Goal: Information Seeking & Learning: Find specific fact

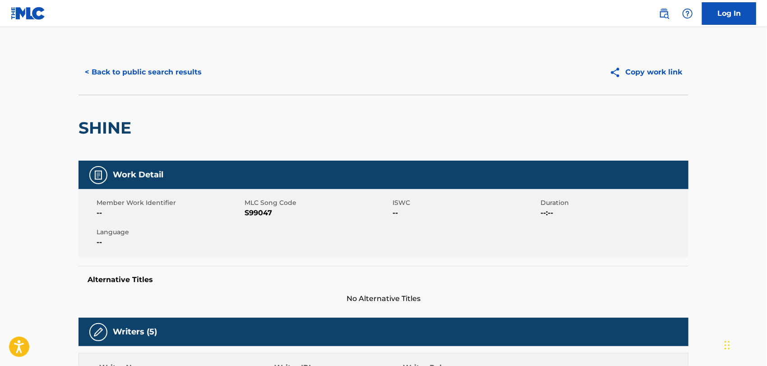
click at [138, 75] on button "< Back to public search results" at bounding box center [142, 72] width 129 height 23
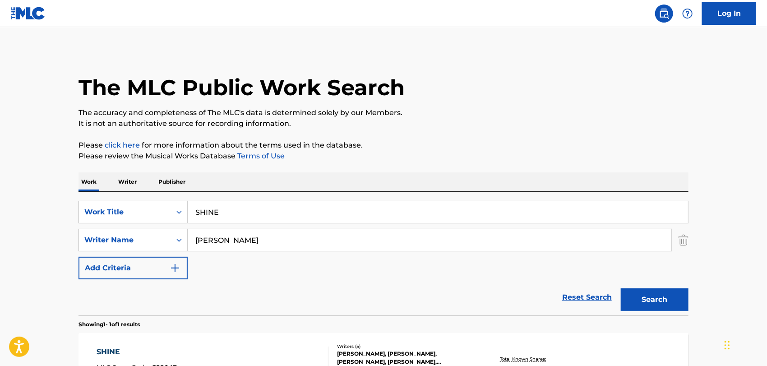
drag, startPoint x: 202, startPoint y: 213, endPoint x: 11, endPoint y: 224, distance: 191.5
click at [15, 222] on main "The MLC Public Work Search The accuracy and completeness of The MLC's data is d…" at bounding box center [383, 237] width 767 height 420
paste input "O CHRISTMAS TRE"
type input "O CHRISTMAS TREE"
drag, startPoint x: 262, startPoint y: 239, endPoint x: 0, endPoint y: 231, distance: 262.2
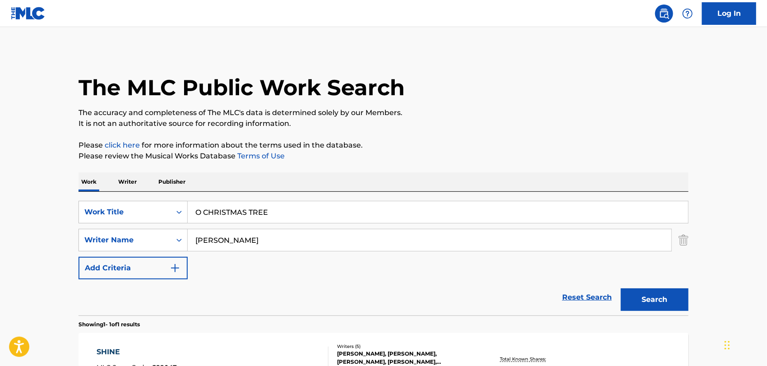
click at [0, 234] on main "The MLC Public Work Search The accuracy and completeness of The MLC's data is d…" at bounding box center [383, 237] width 767 height 420
paste input "ANSCHUTZ"
type input "ANSCHUTZ"
click at [621, 288] on button "Search" at bounding box center [655, 299] width 68 height 23
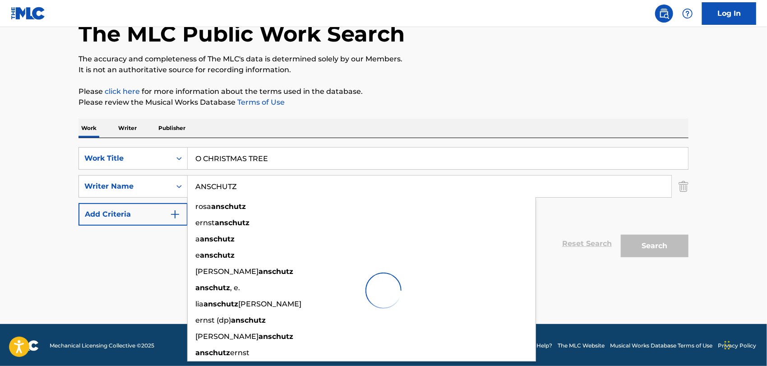
scroll to position [55, 0]
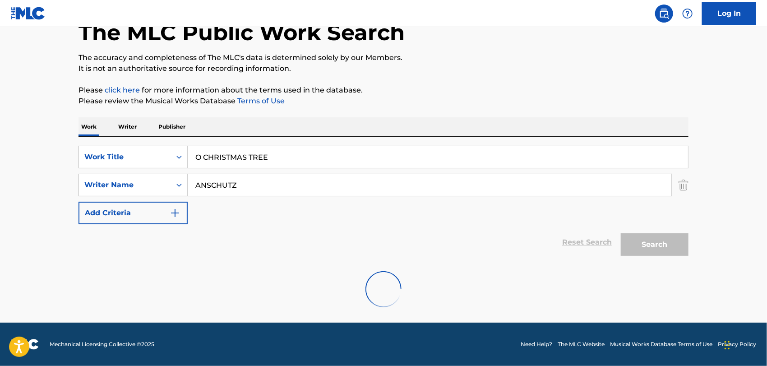
click at [153, 242] on div "Reset Search Search" at bounding box center [383, 242] width 610 height 36
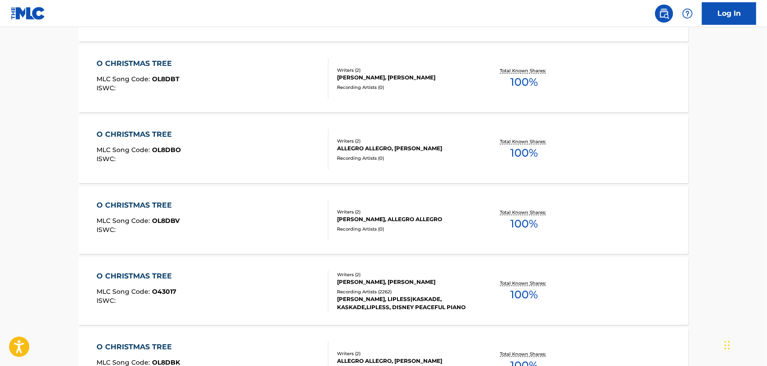
scroll to position [406, 0]
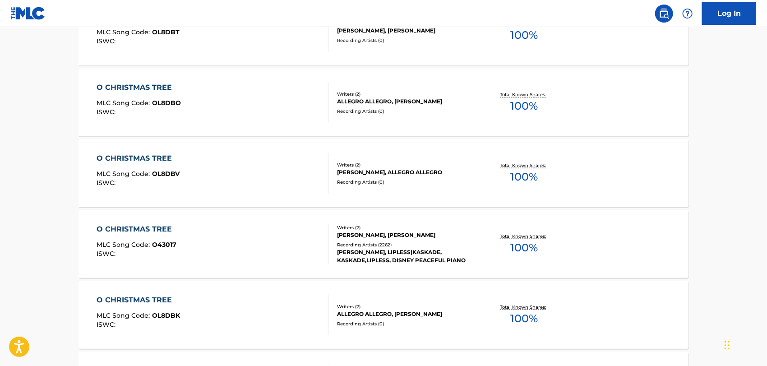
click at [270, 246] on div "O CHRISTMAS TREE MLC Song Code : O43017 ISWC :" at bounding box center [213, 244] width 232 height 41
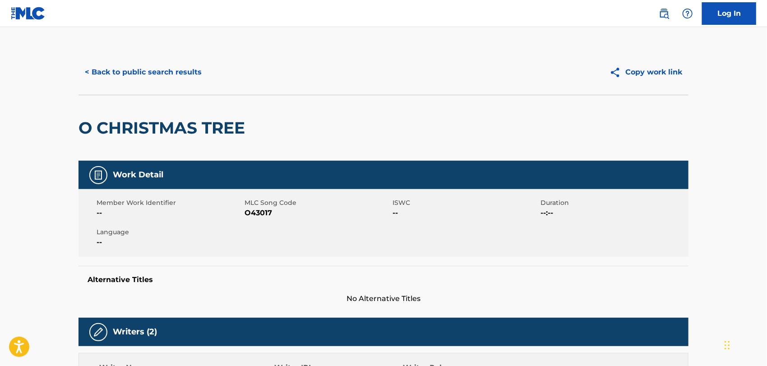
click at [183, 71] on button "< Back to public search results" at bounding box center [142, 72] width 129 height 23
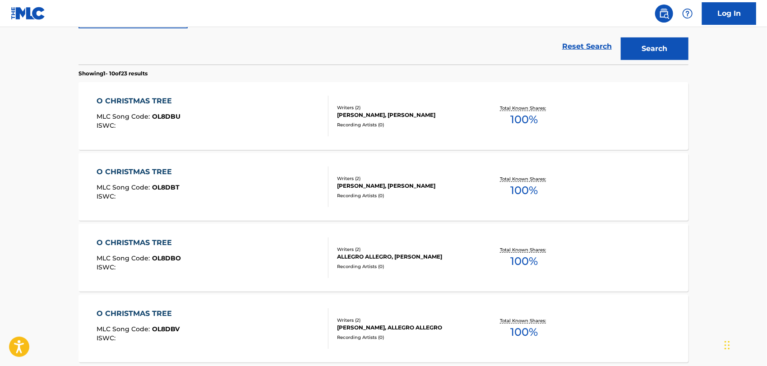
scroll to position [207, 0]
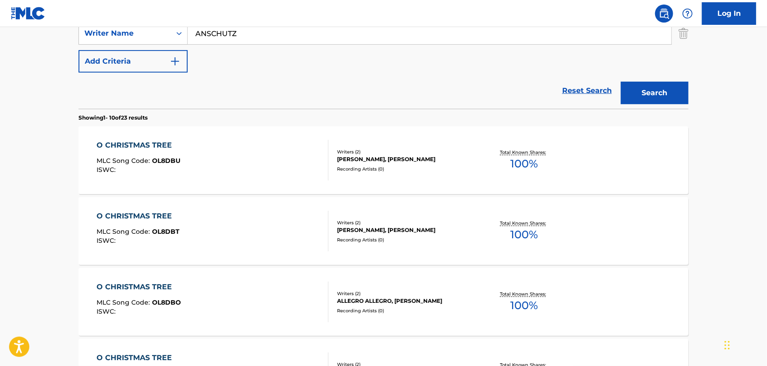
drag, startPoint x: 249, startPoint y: 28, endPoint x: 0, endPoint y: 103, distance: 260.1
click at [0, 105] on main "The MLC Public Work Search The accuracy and completeness of The MLC's data is d…" at bounding box center [383, 351] width 767 height 1062
type input "givers"
click at [621, 82] on button "Search" at bounding box center [655, 93] width 68 height 23
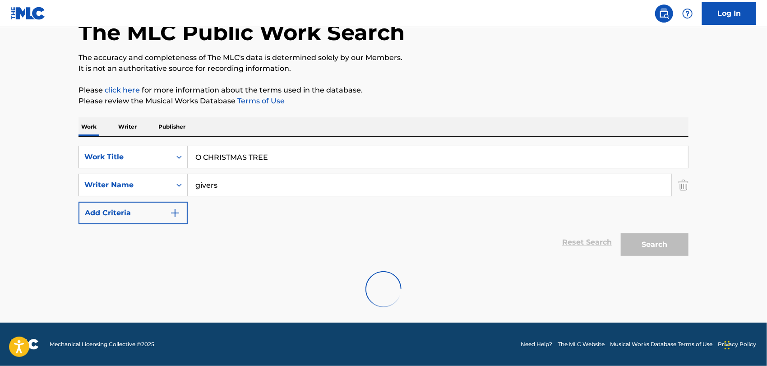
click at [95, 237] on div "Reset Search Search" at bounding box center [383, 242] width 610 height 36
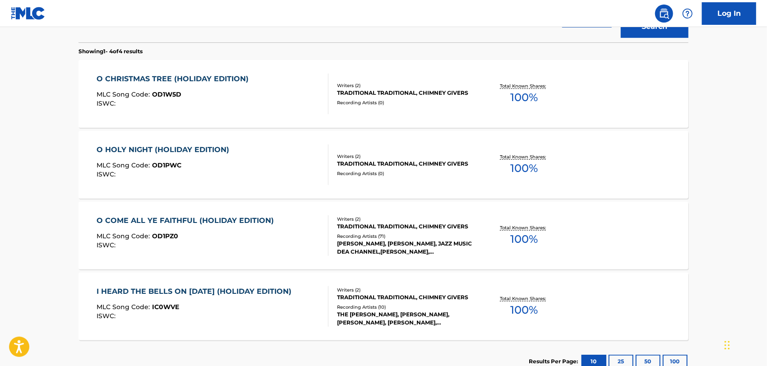
scroll to position [337, 0]
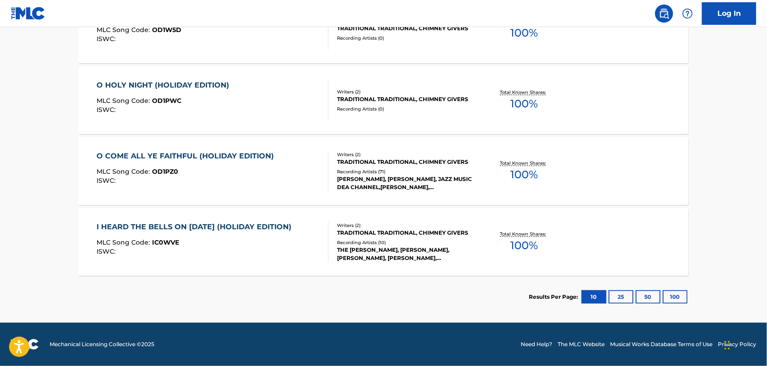
click at [259, 232] on div "I HEARD THE BELLS ON [DATE] (HOLIDAY EDITION)" at bounding box center [196, 226] width 199 height 11
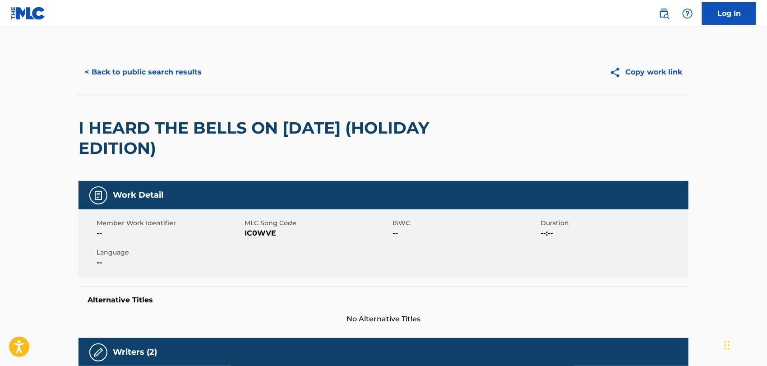
click at [147, 65] on button "< Back to public search results" at bounding box center [142, 72] width 129 height 23
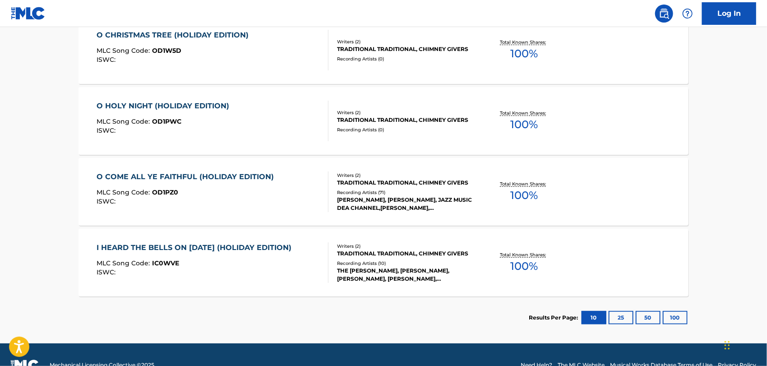
scroll to position [287, 0]
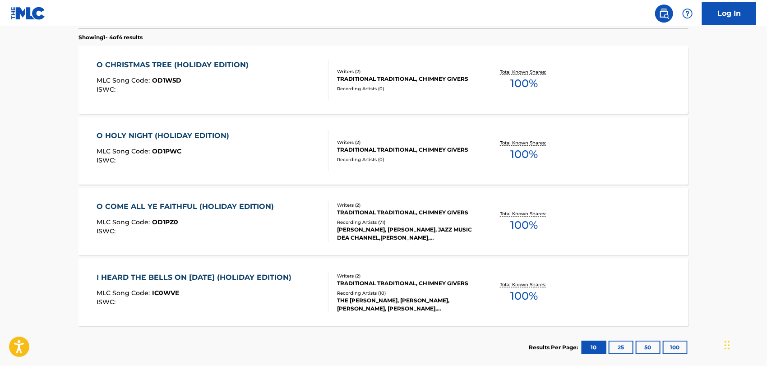
click at [263, 221] on div "MLC Song Code : OD1PZ0" at bounding box center [188, 223] width 182 height 9
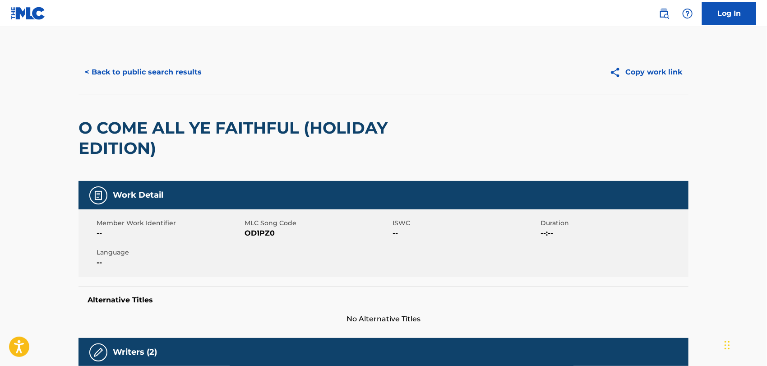
click at [159, 64] on button "< Back to public search results" at bounding box center [142, 72] width 129 height 23
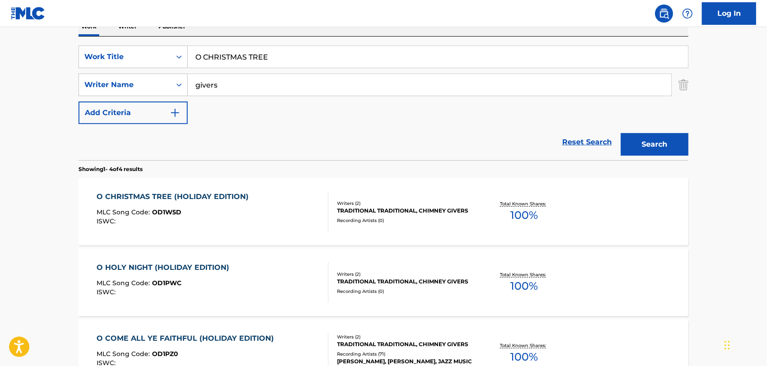
scroll to position [87, 0]
